Goal: Obtain resource: Download file/media

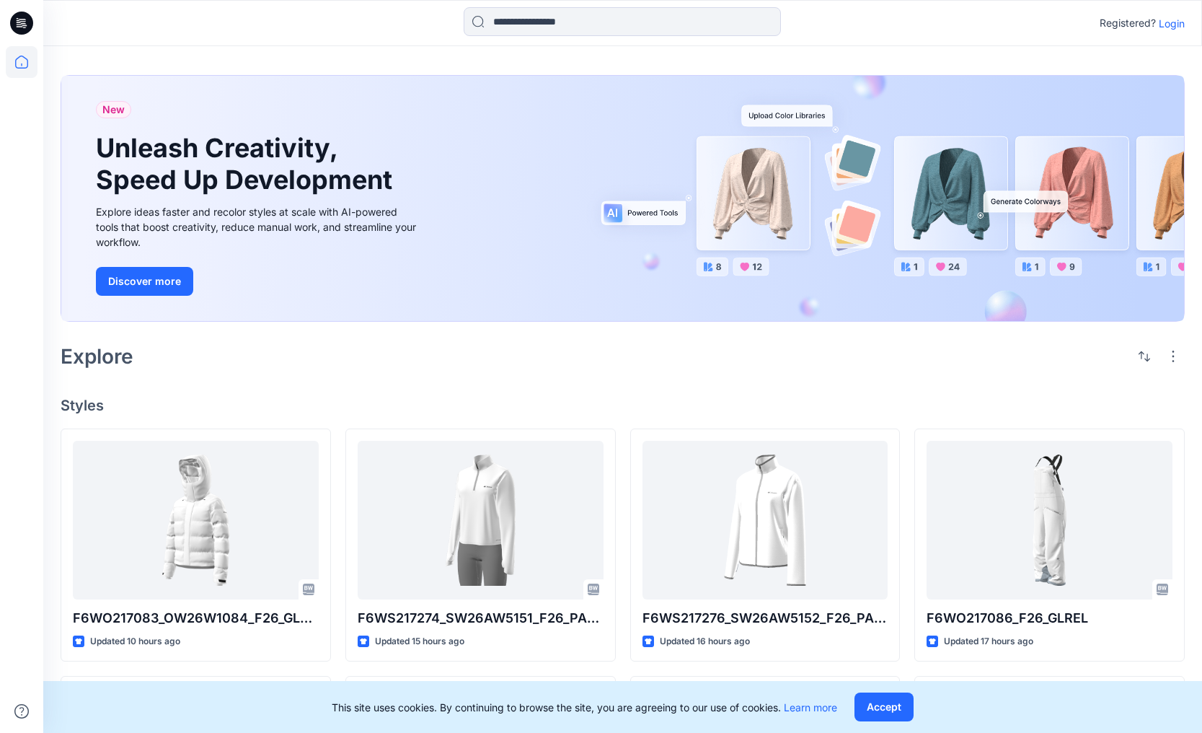
click at [920, 26] on p "Login" at bounding box center [1172, 23] width 26 height 15
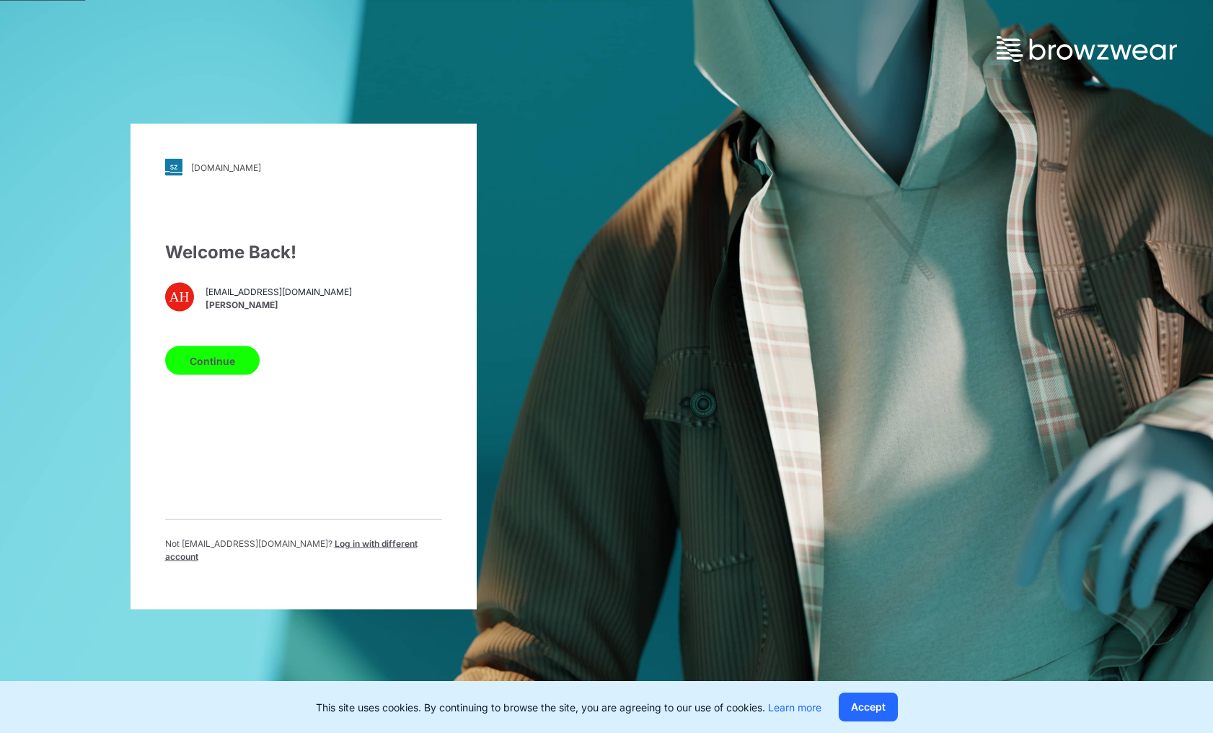
click at [242, 306] on span "[PERSON_NAME]" at bounding box center [279, 304] width 146 height 13
click at [222, 371] on button "Continue" at bounding box center [212, 360] width 94 height 29
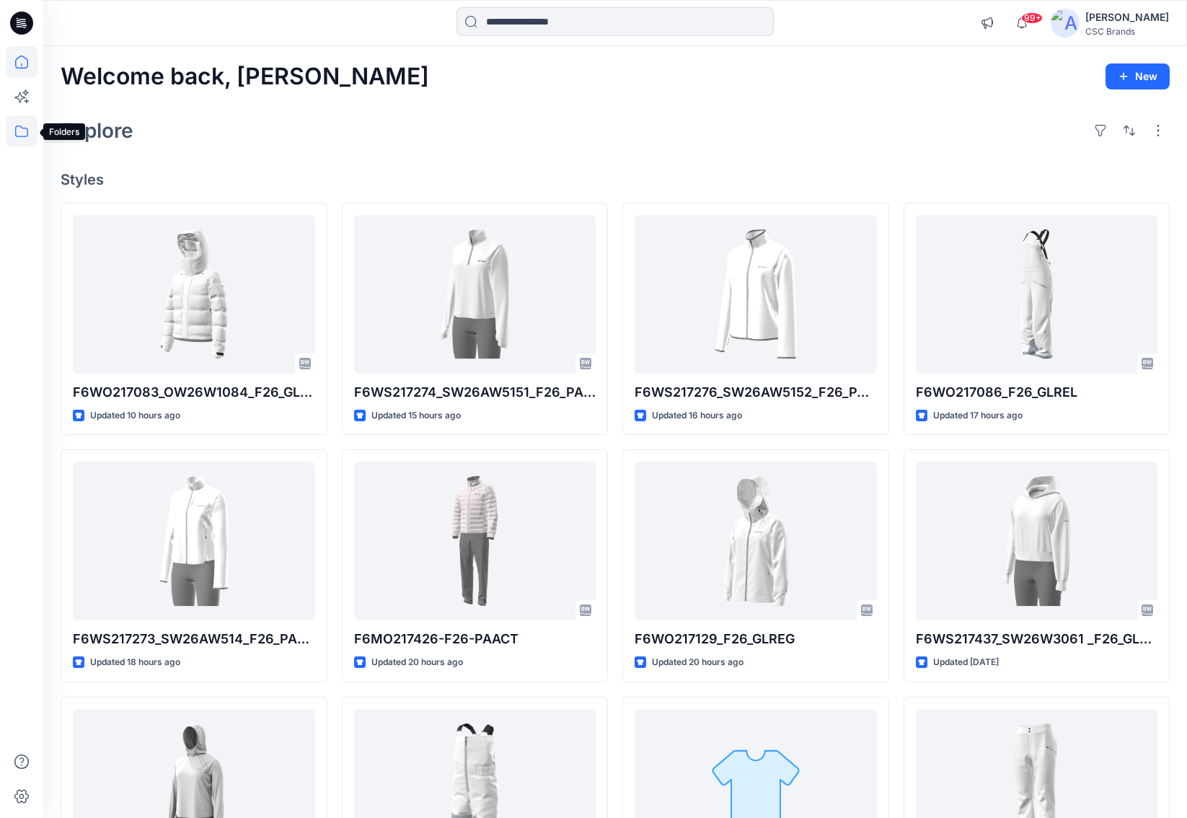
click at [28, 135] on icon at bounding box center [22, 131] width 32 height 32
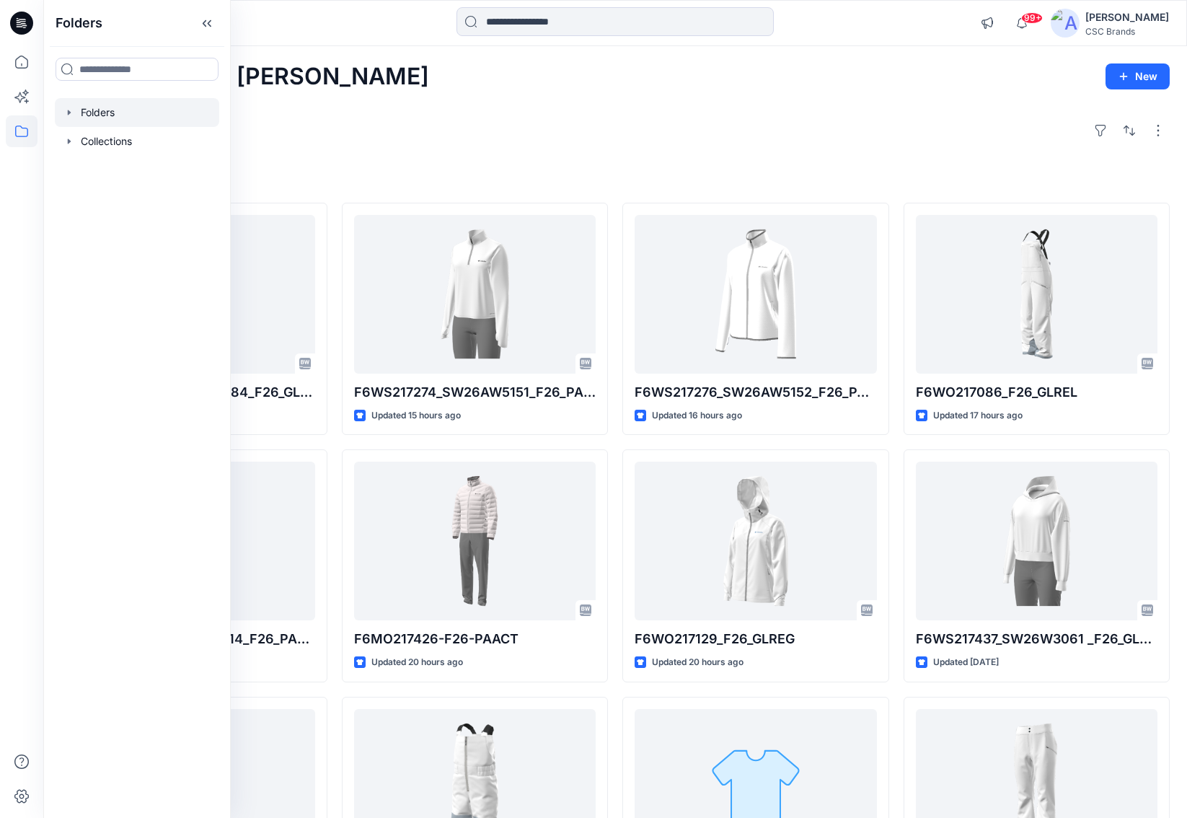
click at [85, 118] on div at bounding box center [137, 112] width 164 height 29
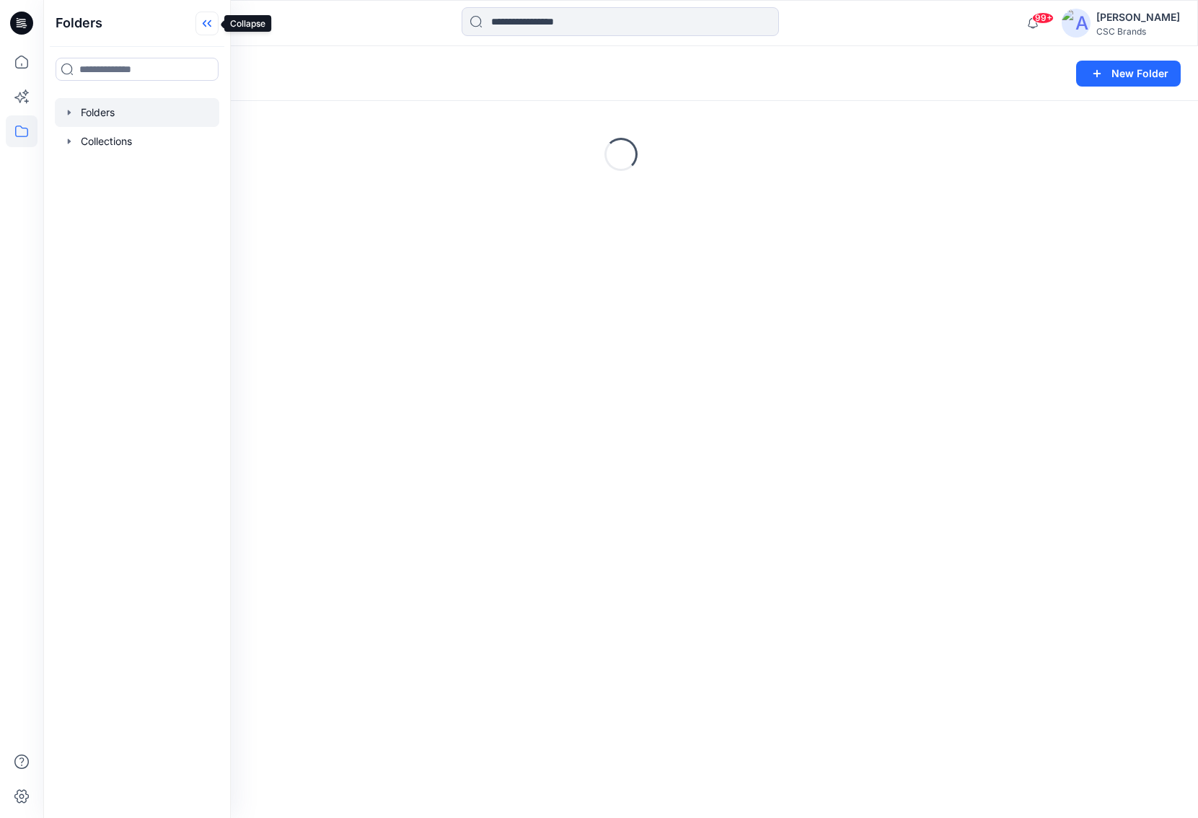
click at [203, 19] on icon at bounding box center [206, 24] width 23 height 24
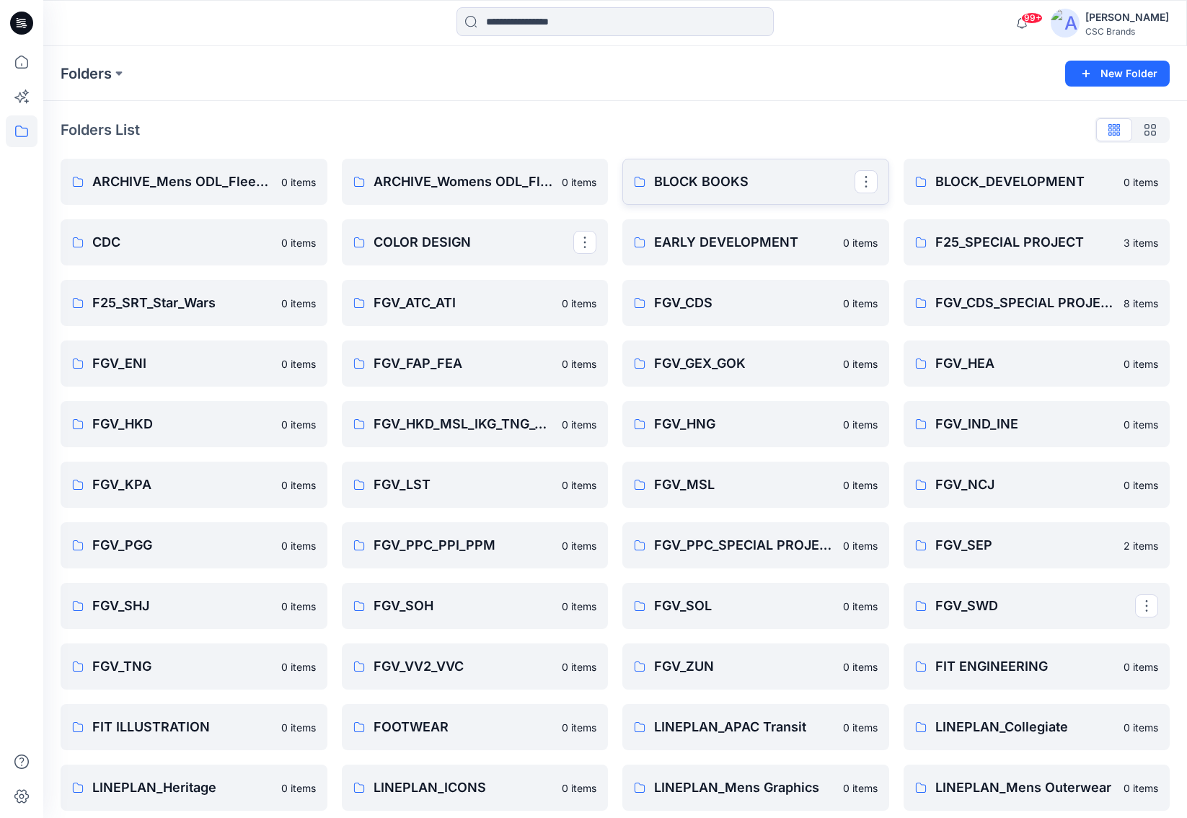
click at [692, 183] on p "BLOCK BOOKS" at bounding box center [754, 182] width 201 height 20
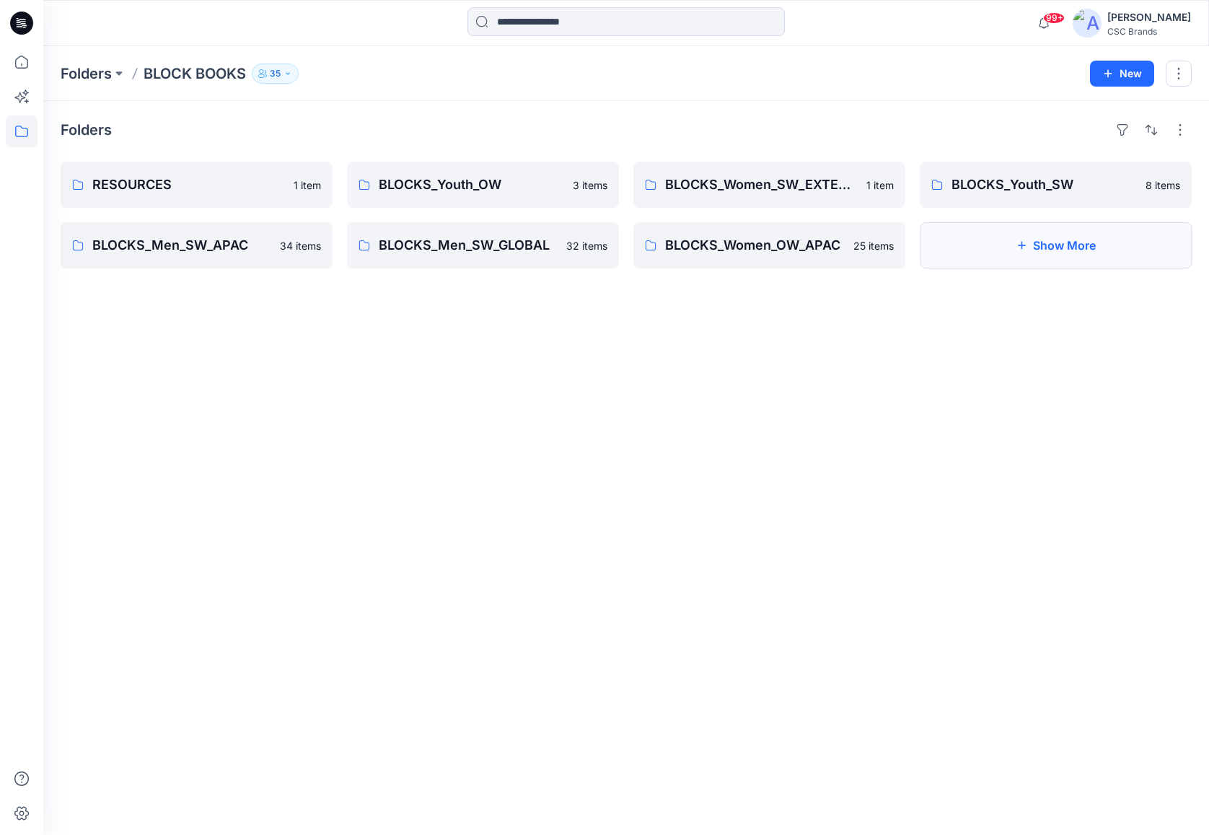
click at [1082, 246] on button "Show More" at bounding box center [1056, 245] width 272 height 46
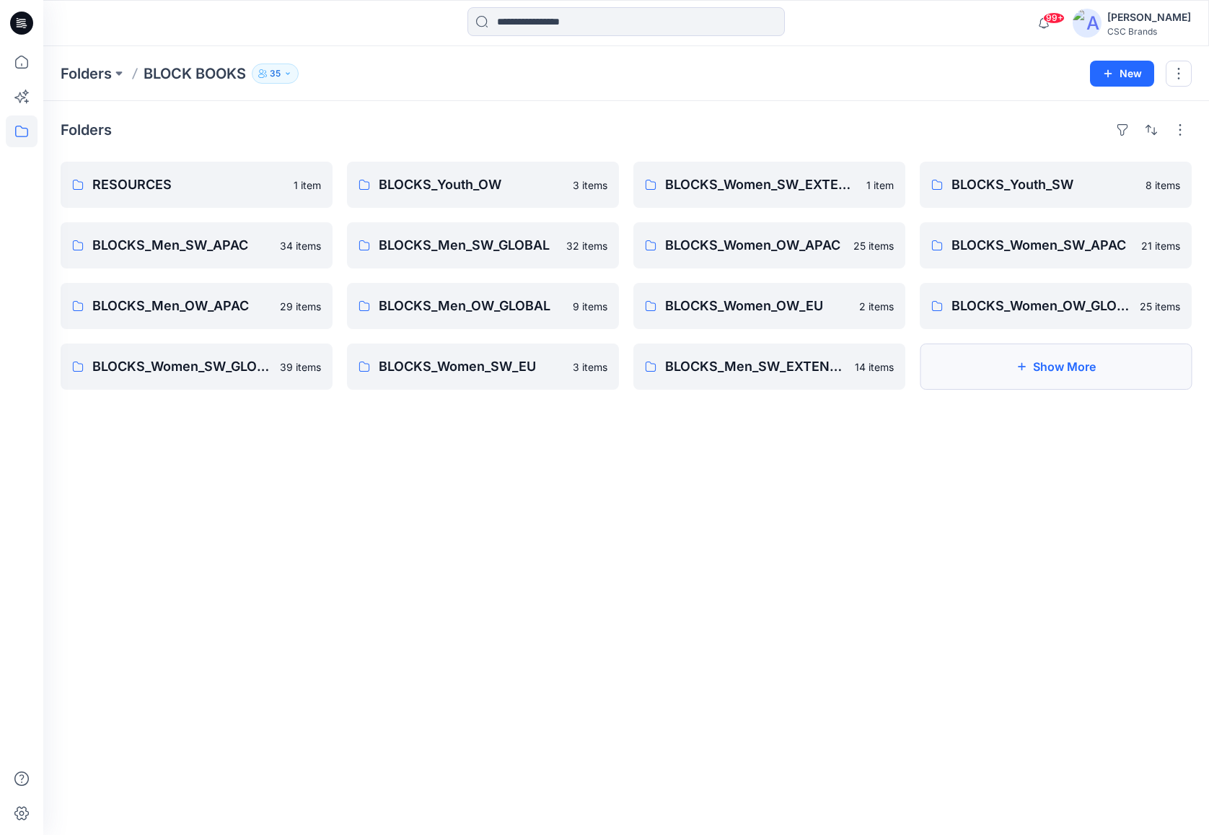
click at [1059, 361] on button "Show More" at bounding box center [1056, 366] width 272 height 46
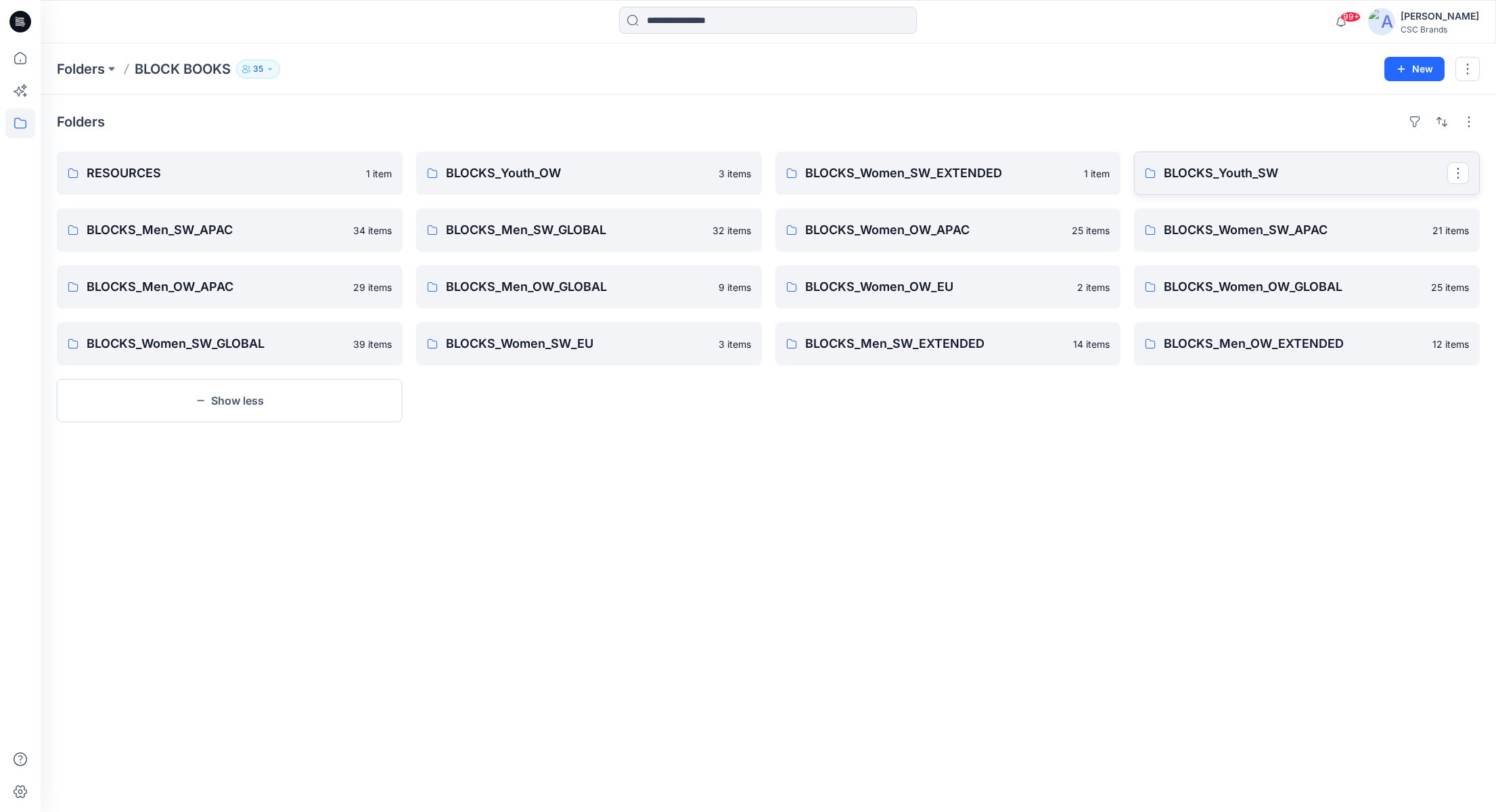
click at [1138, 174] on p "BLOCKS_Youth_SW" at bounding box center [1306, 173] width 283 height 19
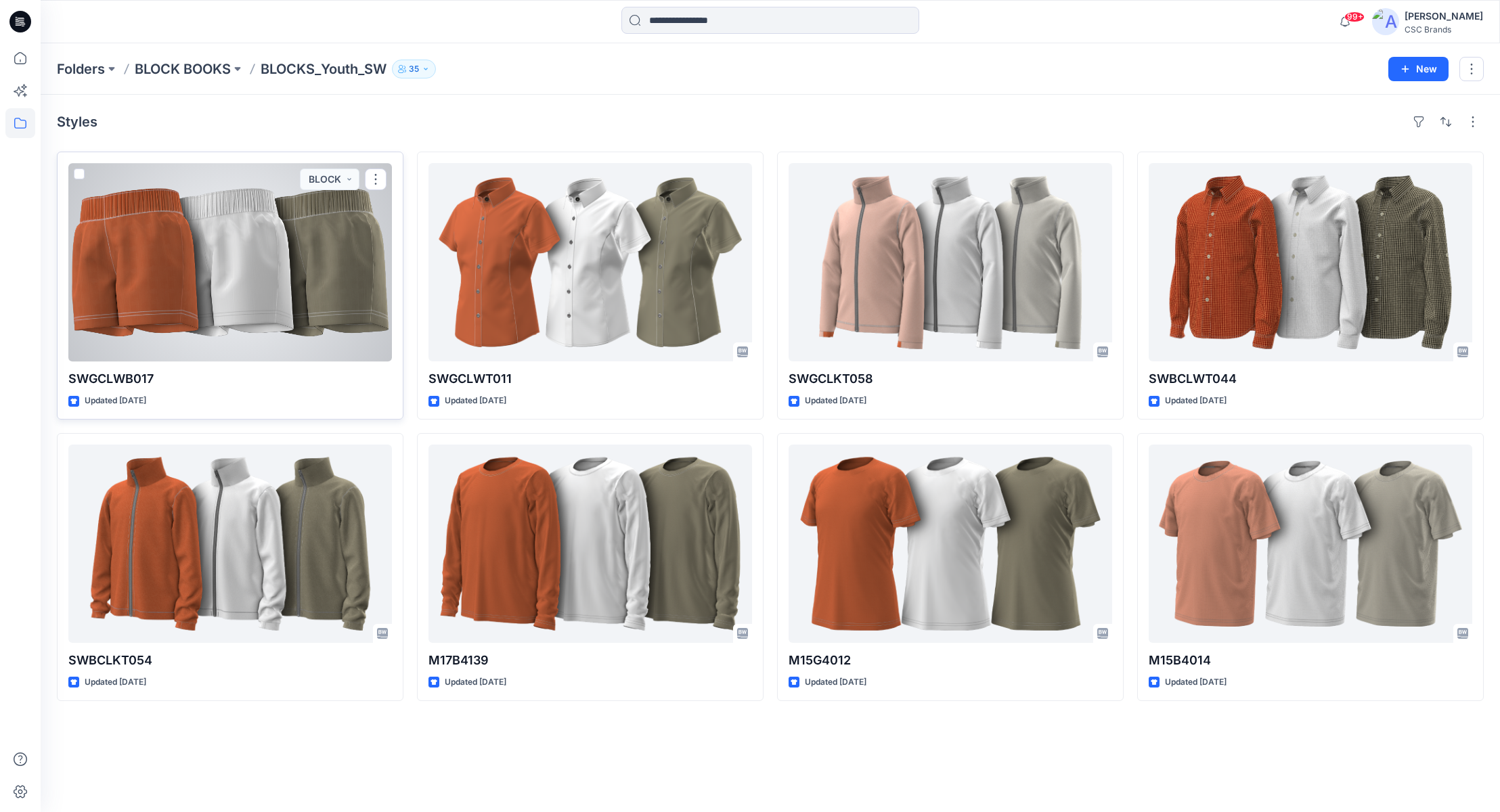
click at [340, 320] on div at bounding box center [230, 262] width 324 height 198
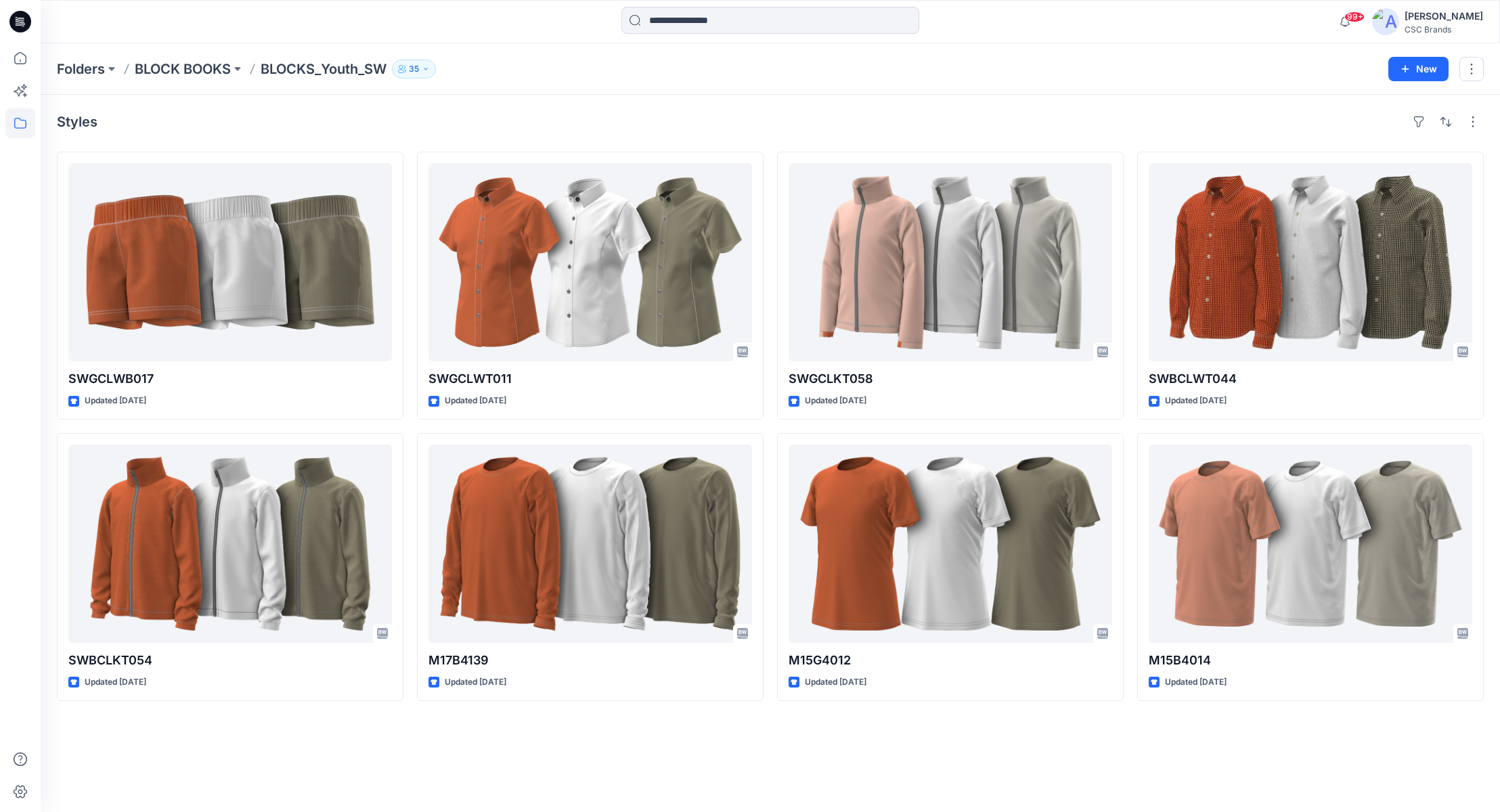
click at [311, 128] on div "Styles" at bounding box center [770, 121] width 1427 height 22
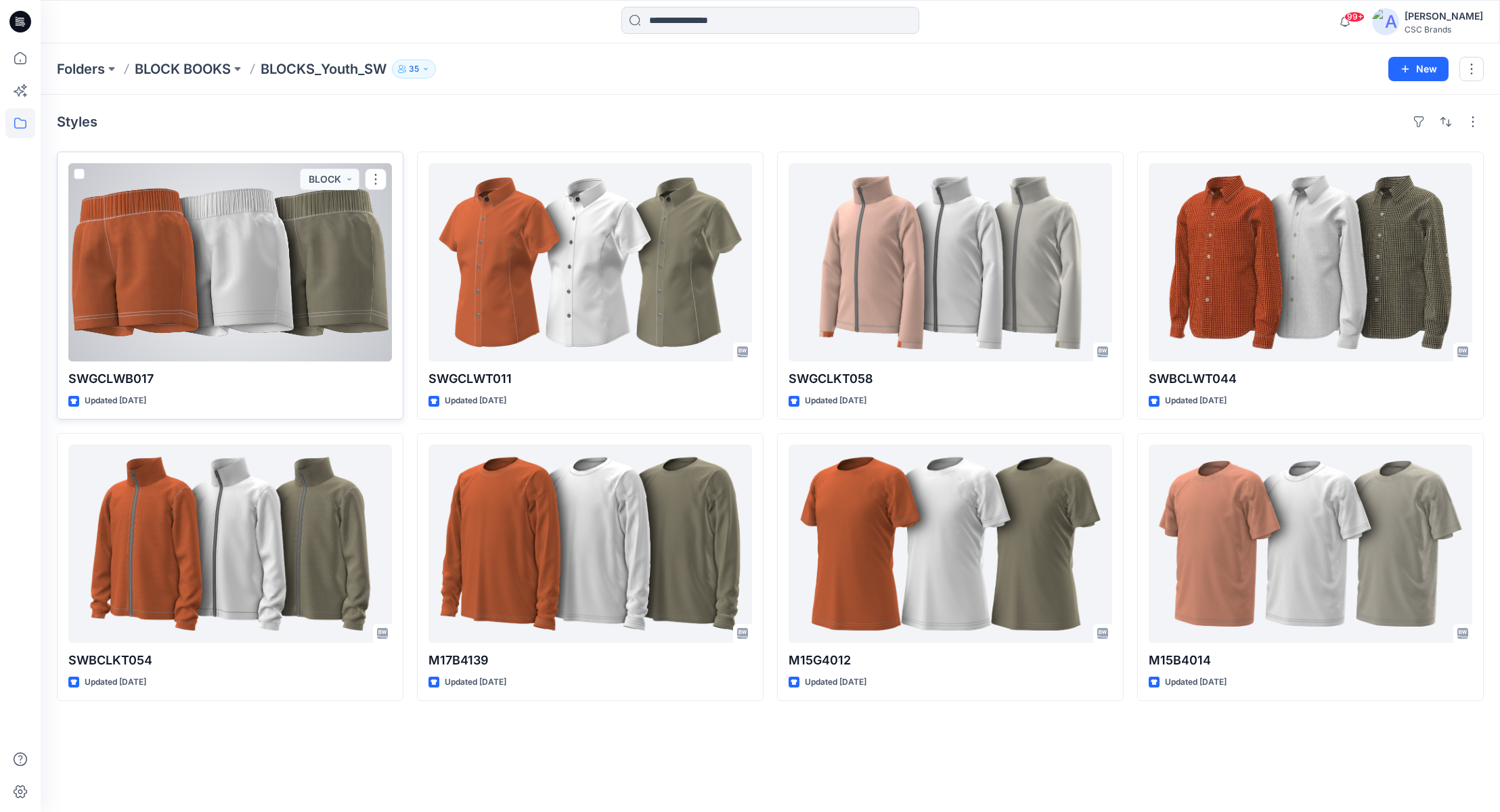
click at [325, 277] on div at bounding box center [230, 262] width 324 height 198
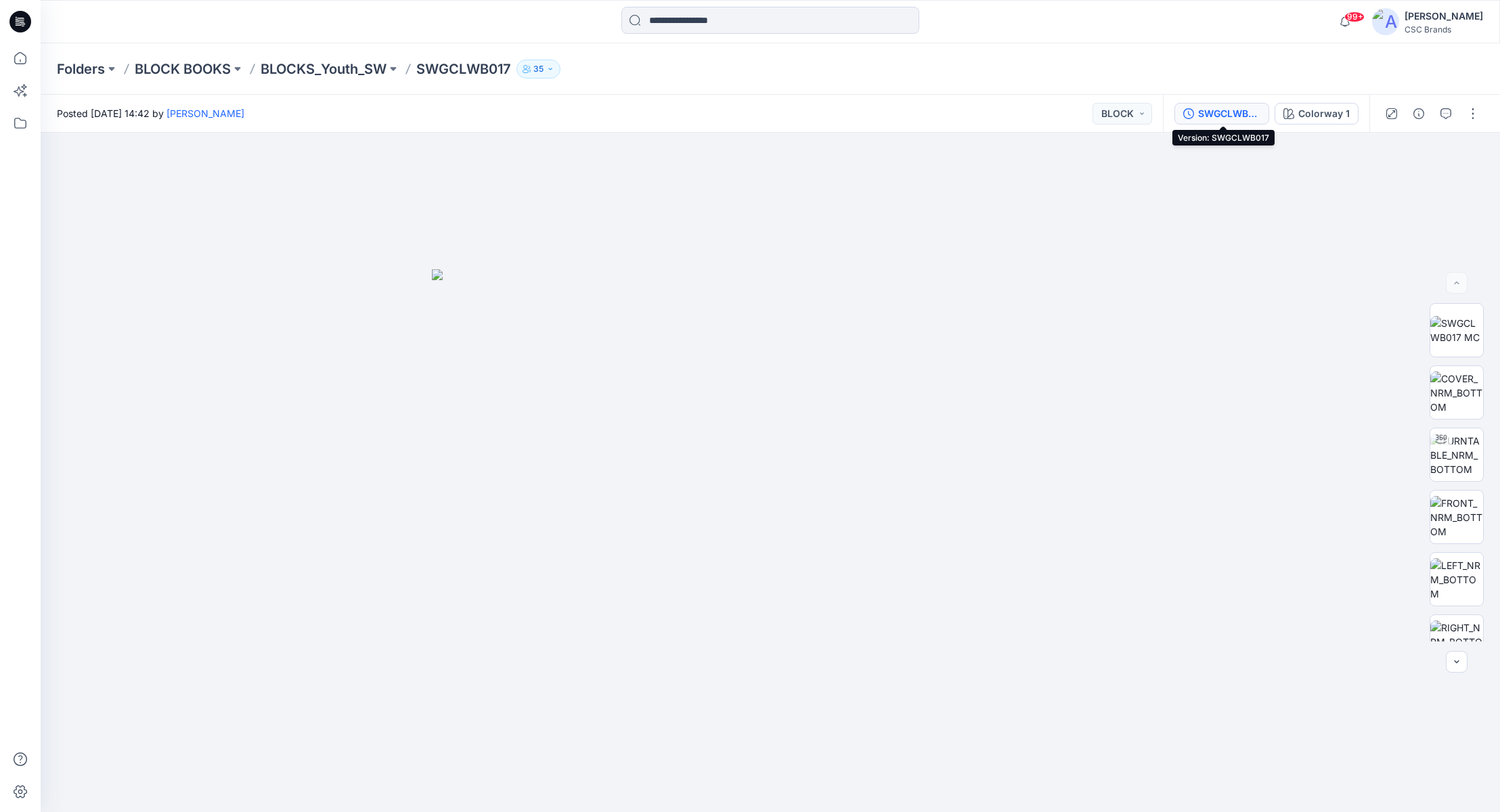
click at [1138, 116] on div "SWGCLWB017" at bounding box center [1229, 113] width 62 height 15
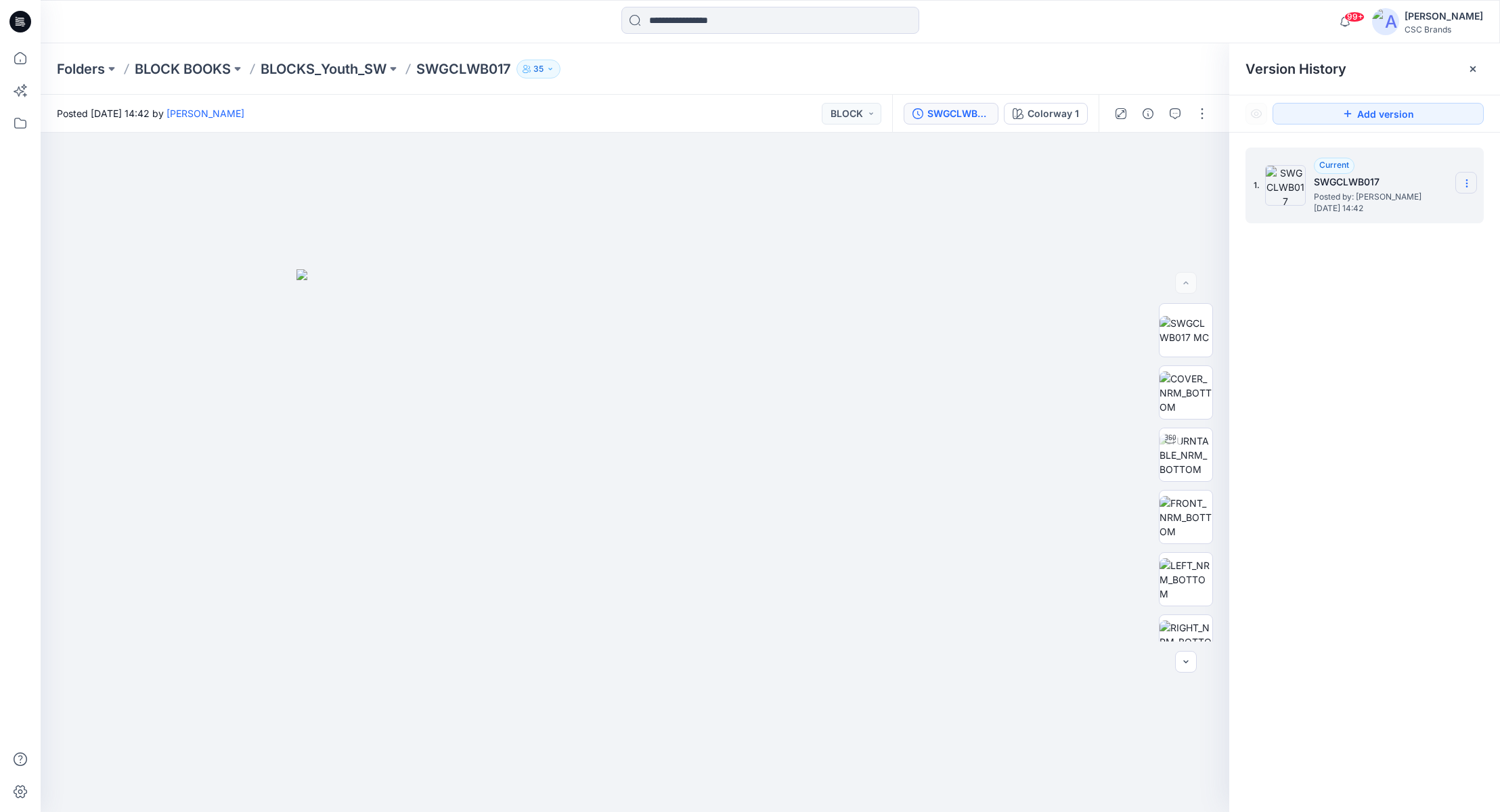
click at [1138, 182] on icon at bounding box center [1466, 184] width 11 height 11
click at [1138, 47] on div "Folders BLOCK BOOKS BLOCKS_Youth_SW SWGCLWB017 35" at bounding box center [769, 68] width 1459 height 52
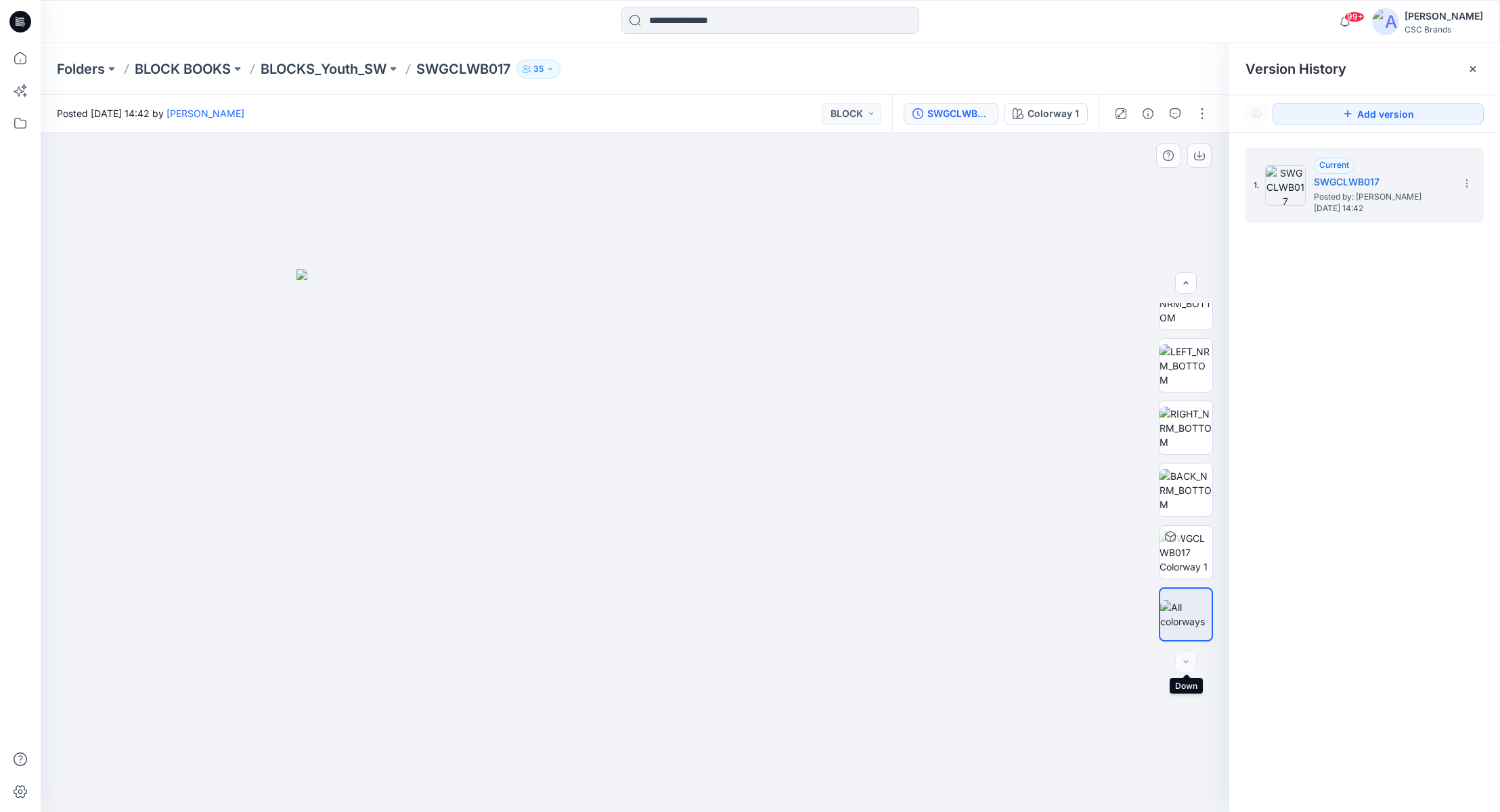
click at [1138, 664] on div at bounding box center [1185, 661] width 22 height 22
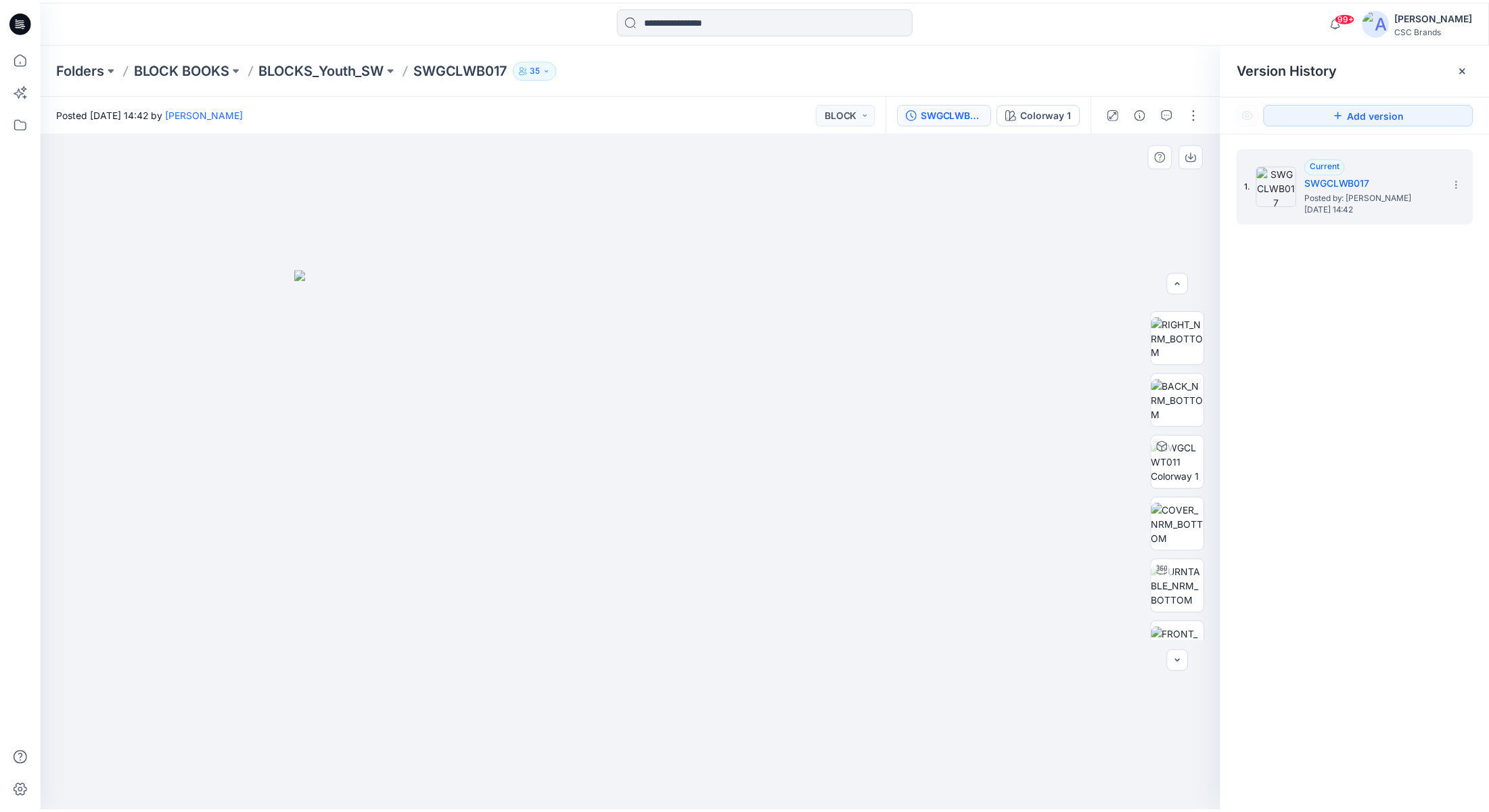
scroll to position [0, 0]
click at [1130, 234] on div at bounding box center [634, 472] width 1188 height 679
click at [1137, 183] on icon at bounding box center [1465, 183] width 1 height 1
click at [1137, 285] on div "1. Current SWGCLWB017 Posted by: [PERSON_NAME] [DATE] 14:42" at bounding box center [1363, 481] width 271 height 699
click at [1104, 224] on div at bounding box center [634, 472] width 1188 height 679
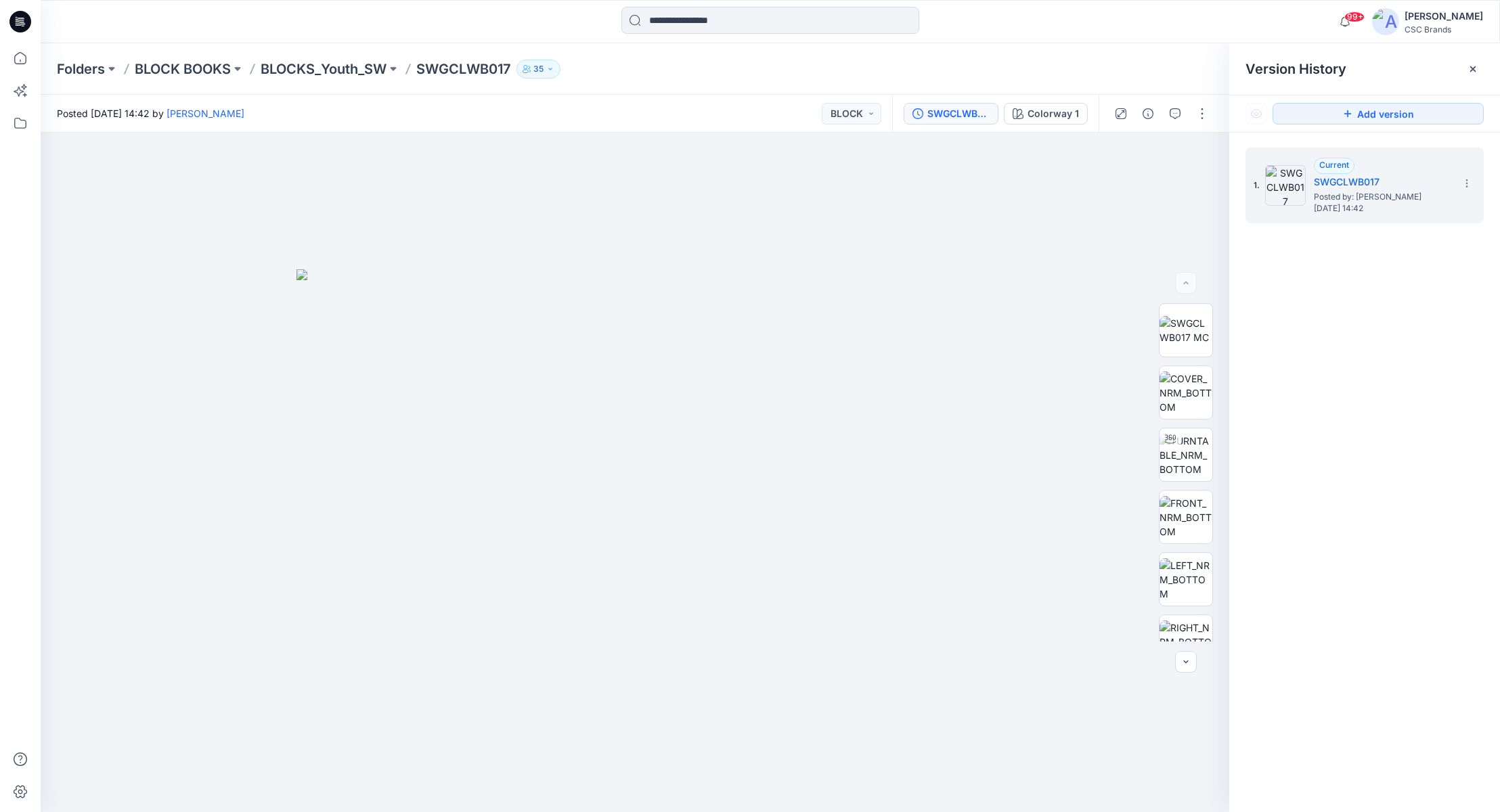
click at [877, 72] on div "Folders BLOCK BOOKS BLOCKS_Youth_SW SWGCLWB017 35" at bounding box center [718, 68] width 1321 height 19
click at [1028, 236] on div at bounding box center [634, 472] width 1189 height 679
click at [23, 118] on icon at bounding box center [21, 123] width 30 height 30
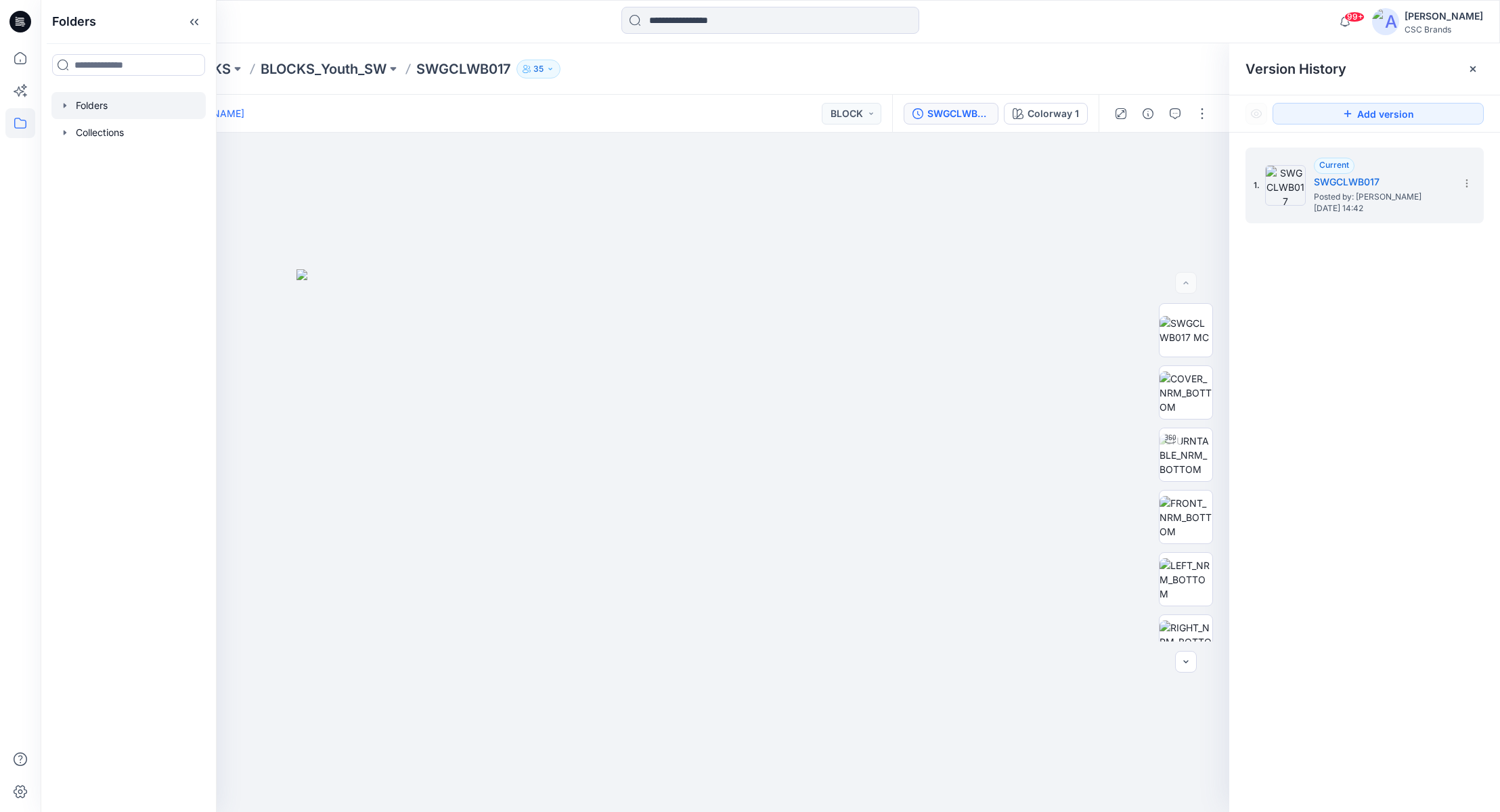
click at [104, 100] on div at bounding box center [129, 105] width 154 height 27
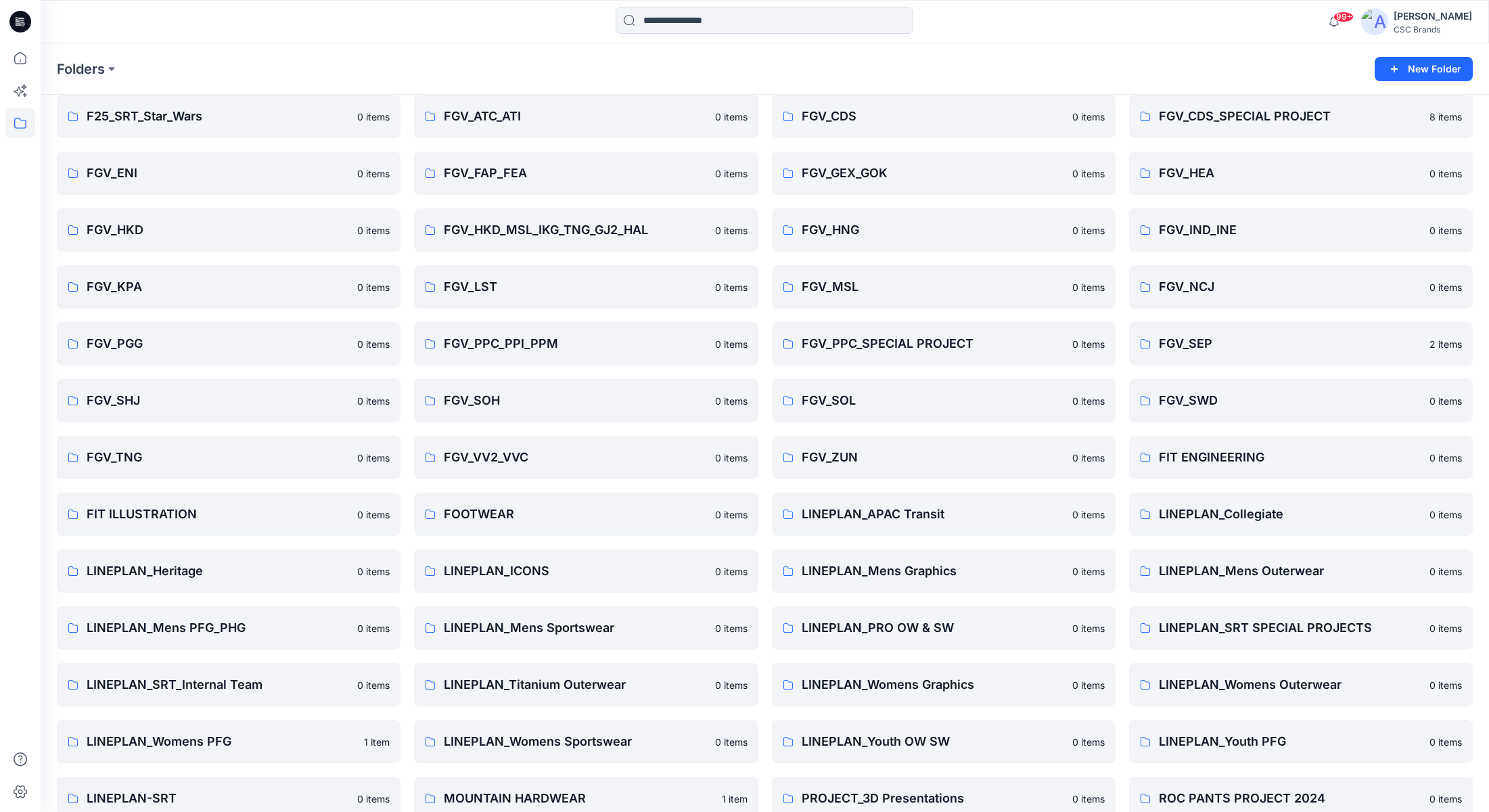
scroll to position [214, 0]
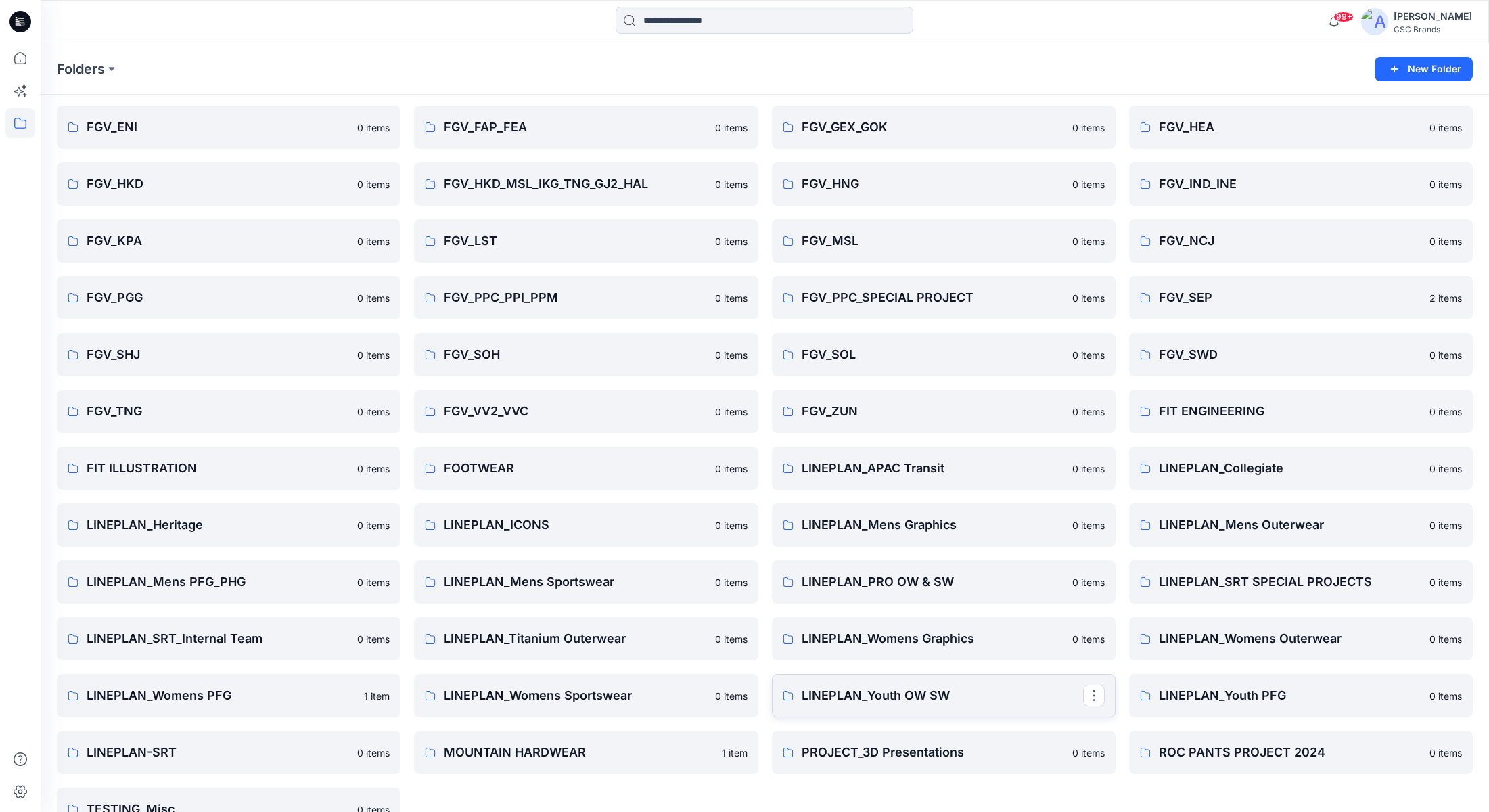
click at [885, 686] on p "LINEPLAN_Youth OW SW" at bounding box center [942, 695] width 281 height 19
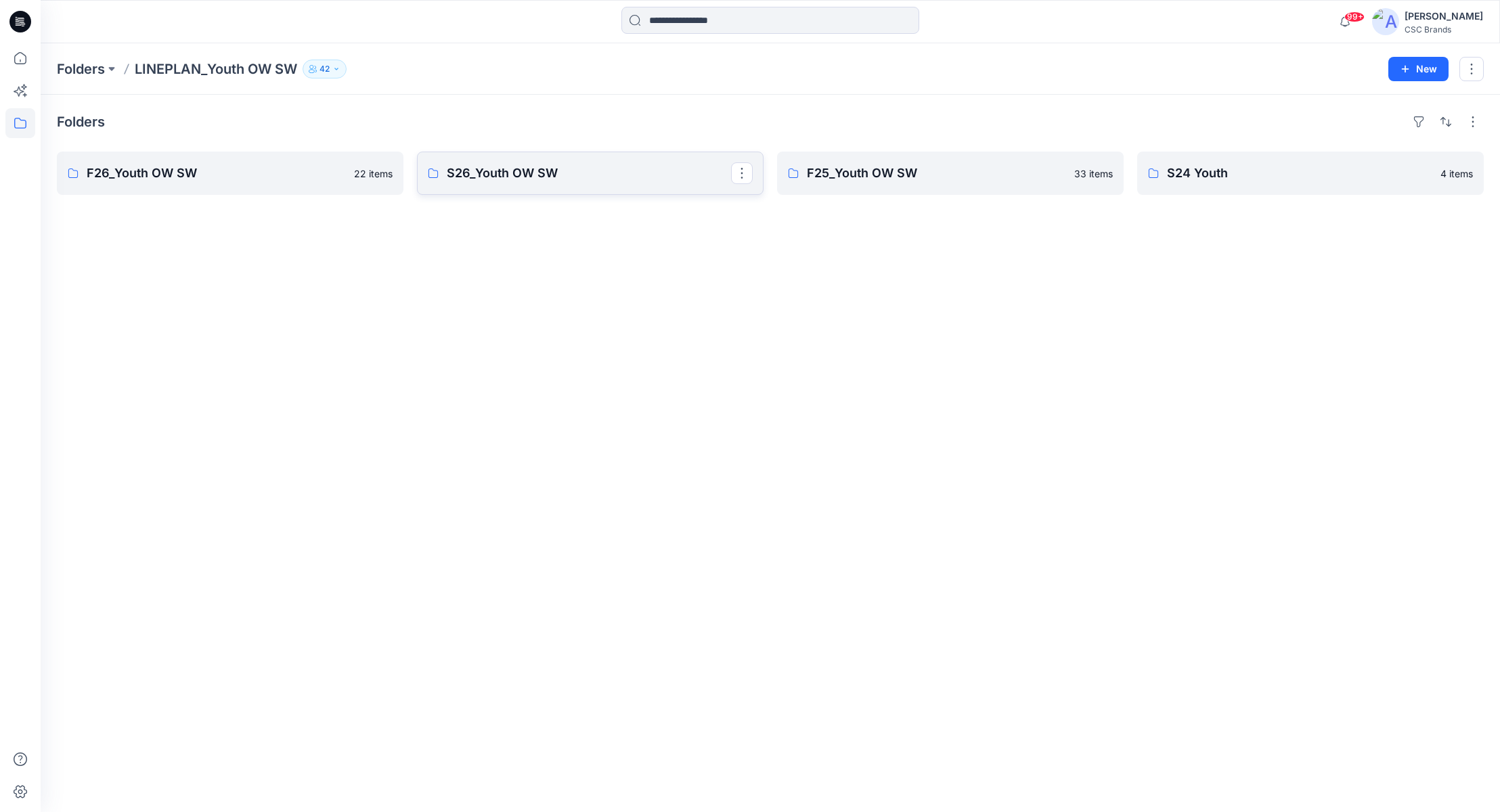
click at [602, 181] on p "S26_Youth OW SW" at bounding box center [588, 173] width 284 height 19
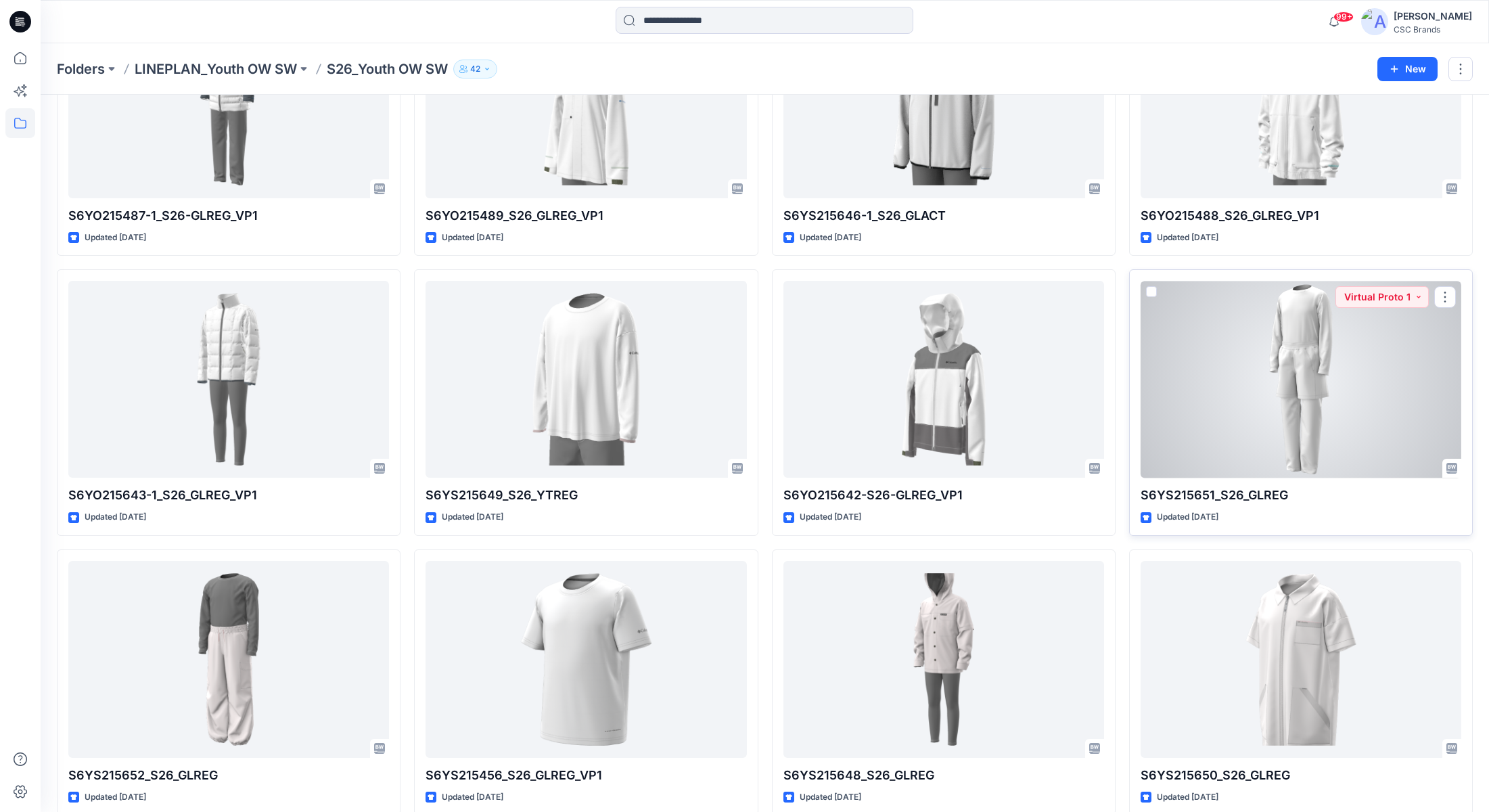
scroll to position [537, 0]
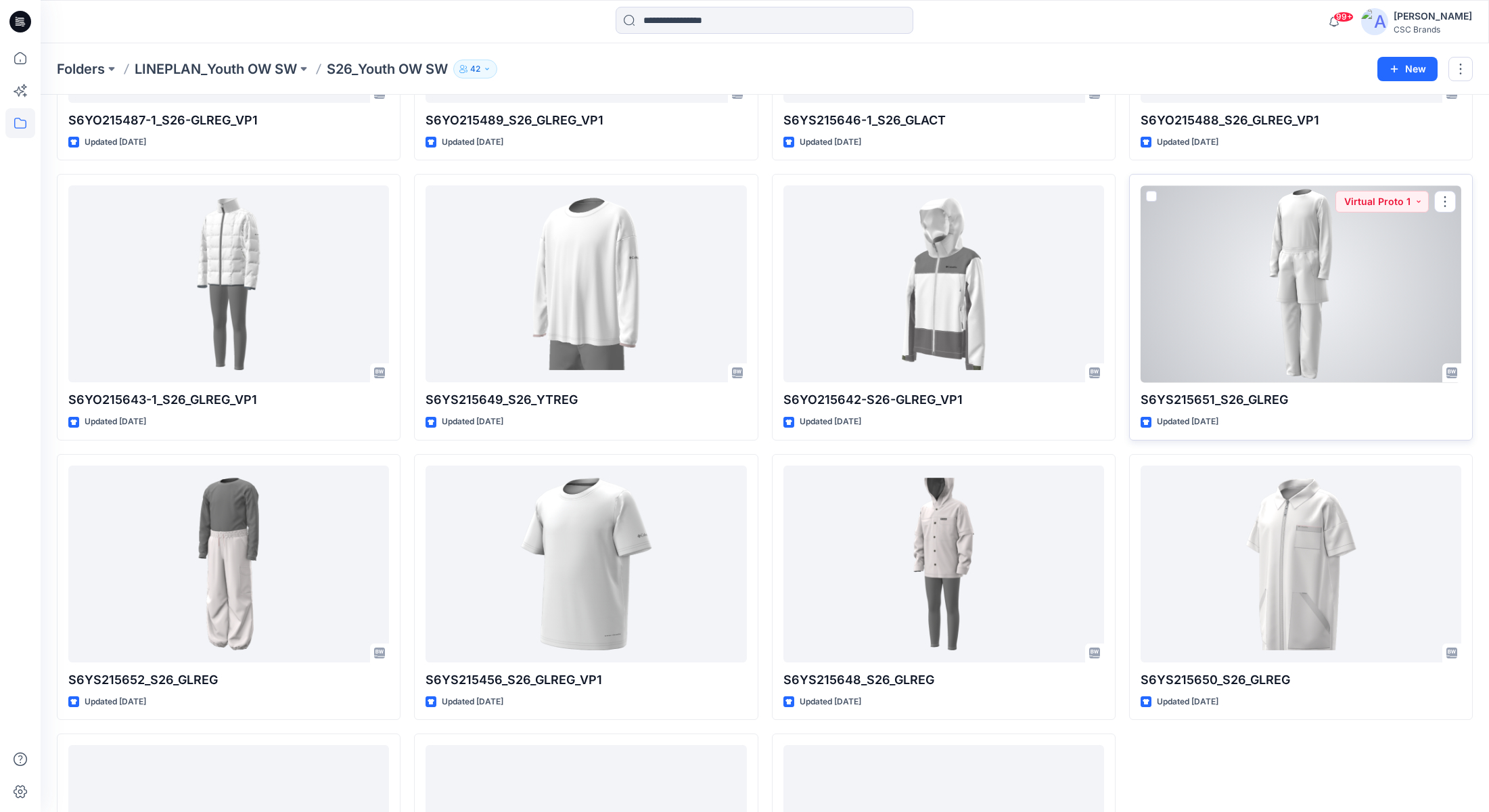
click at [1137, 317] on div at bounding box center [1301, 284] width 321 height 197
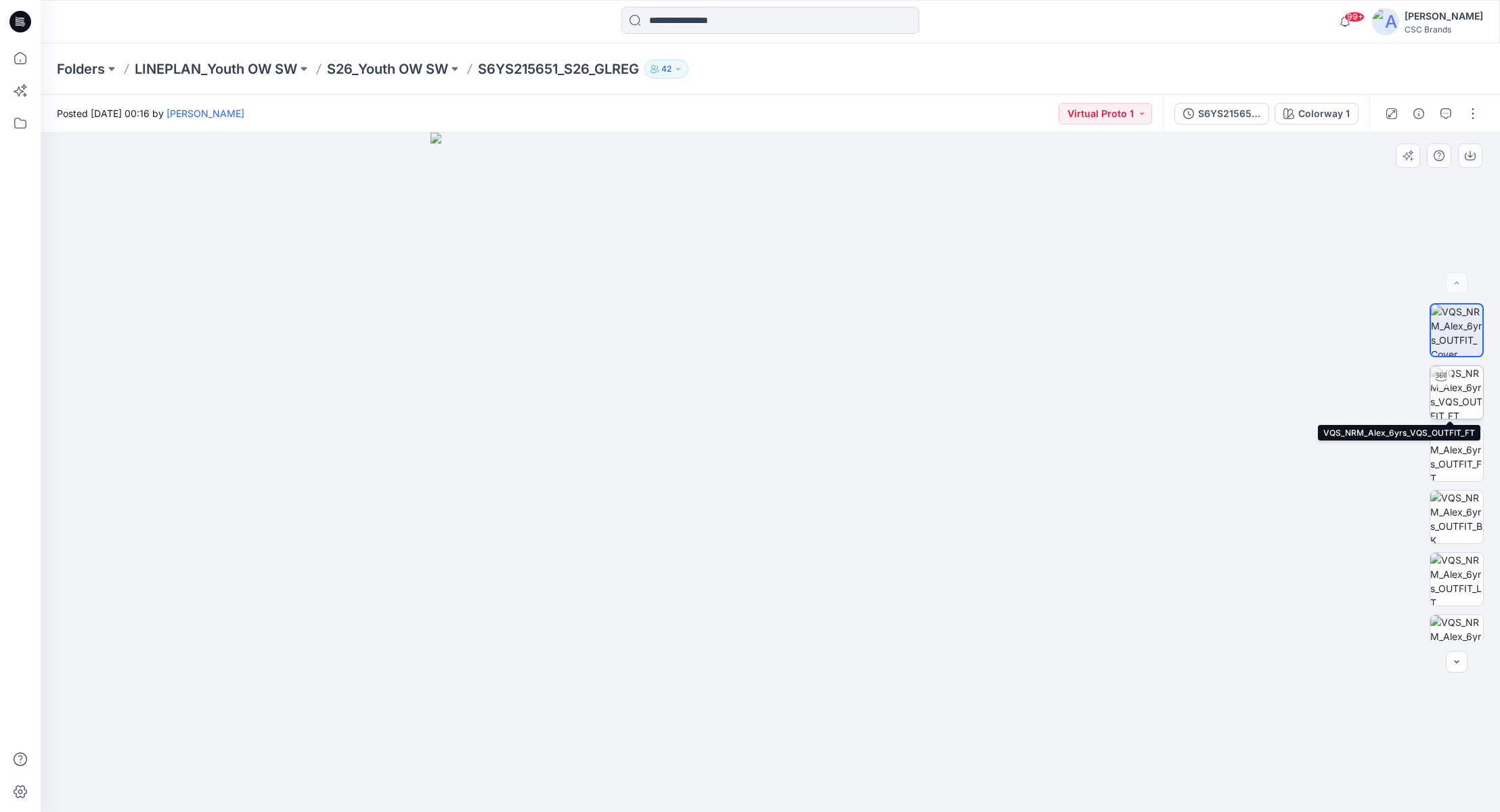
click at [1138, 398] on img at bounding box center [1456, 392] width 53 height 53
drag, startPoint x: 771, startPoint y: 791, endPoint x: 765, endPoint y: 780, distance: 12.5
click at [765, 686] on icon at bounding box center [771, 772] width 409 height 51
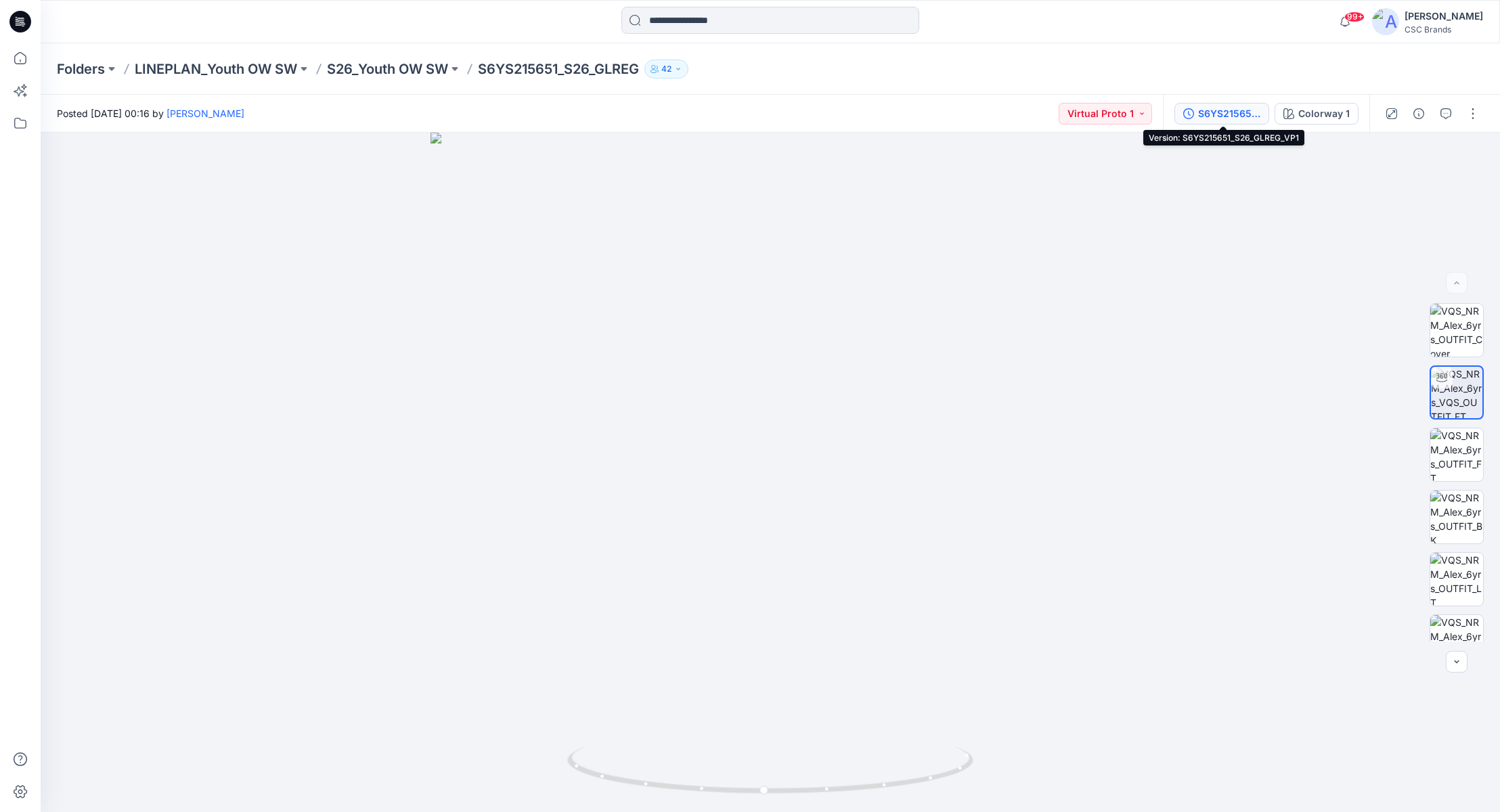
click at [1138, 112] on div "S6YS215651_S26_GLREG_VP1" at bounding box center [1229, 113] width 62 height 15
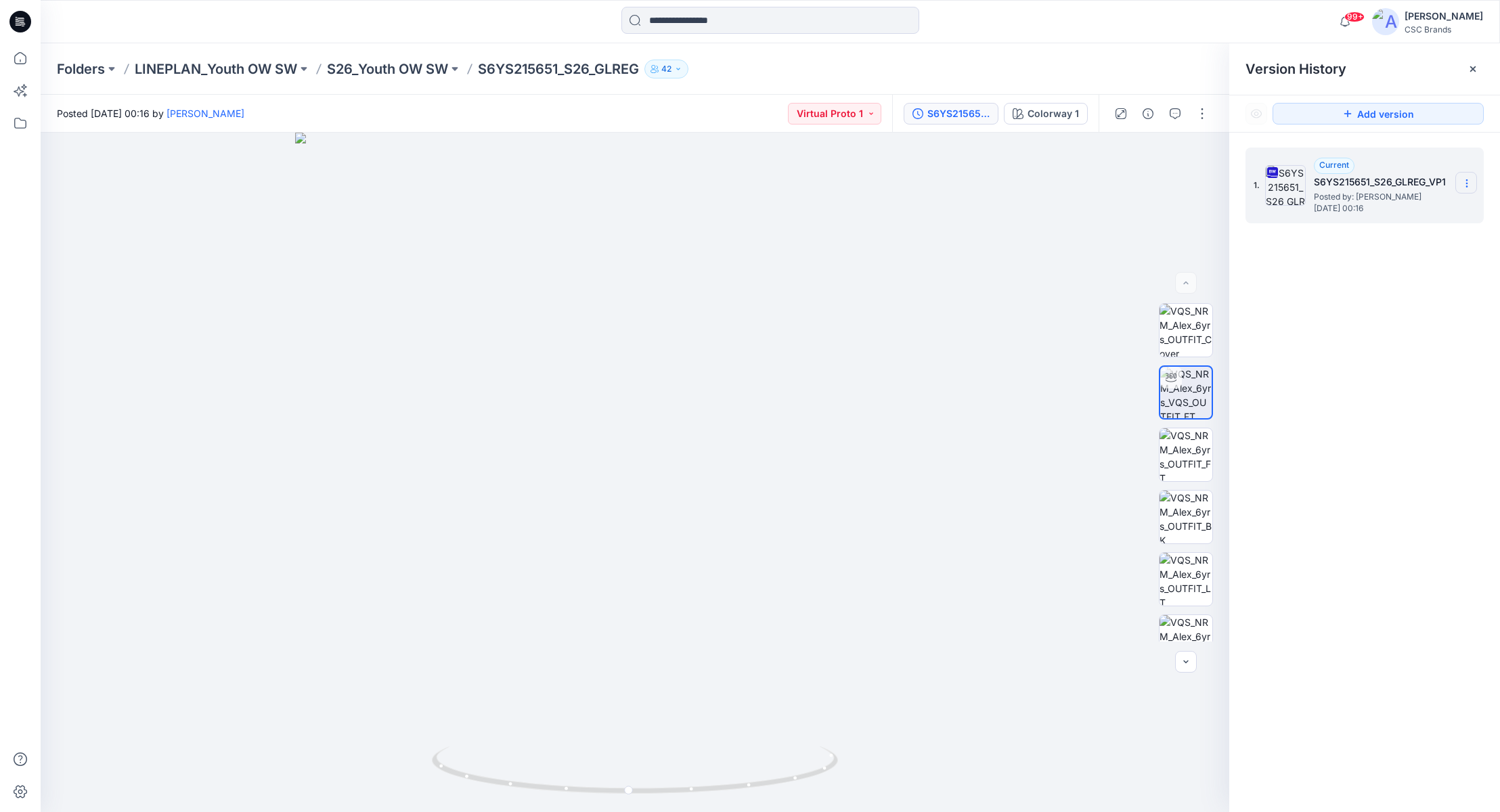
click at [1138, 182] on icon at bounding box center [1466, 184] width 11 height 11
click at [1138, 214] on span "Download Source BW File" at bounding box center [1398, 209] width 114 height 16
click at [387, 73] on p "S26_Youth OW SW" at bounding box center [386, 68] width 121 height 19
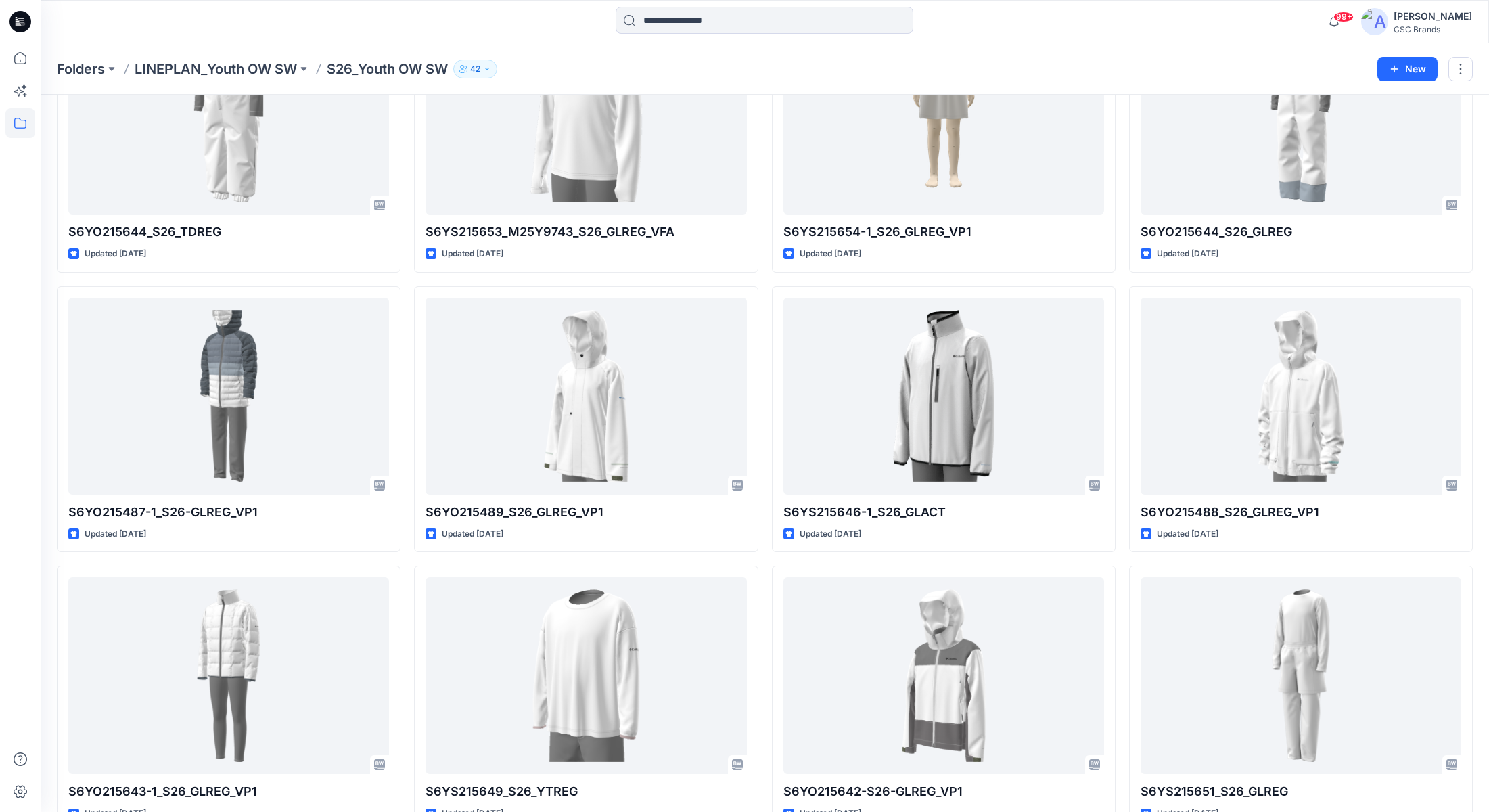
scroll to position [142, 0]
